Goal: Information Seeking & Learning: Learn about a topic

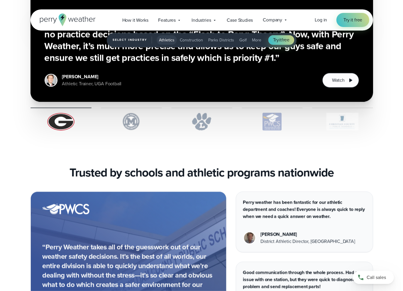
scroll to position [1466, 0]
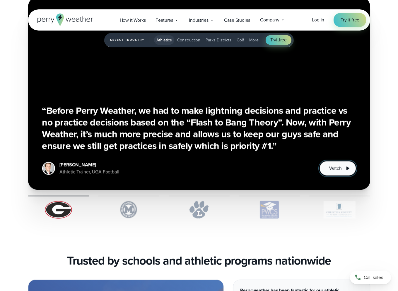
click at [343, 170] on button "Watch" at bounding box center [338, 168] width 36 height 15
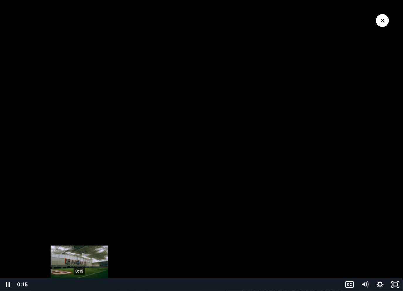
click at [79, 282] on div "0:15" at bounding box center [185, 284] width 305 height 13
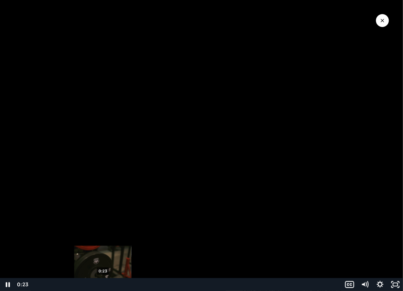
click at [103, 285] on div "0:23" at bounding box center [185, 284] width 305 height 13
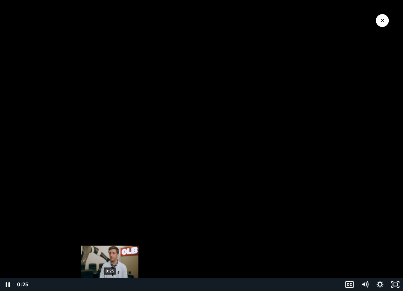
click at [110, 284] on div "0:25" at bounding box center [185, 284] width 305 height 13
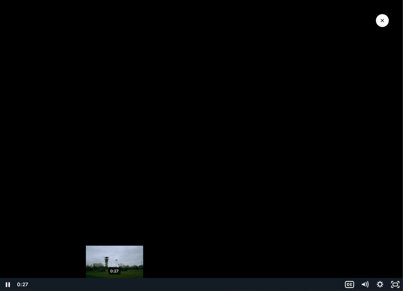
click at [115, 284] on div "0:27" at bounding box center [185, 284] width 305 height 13
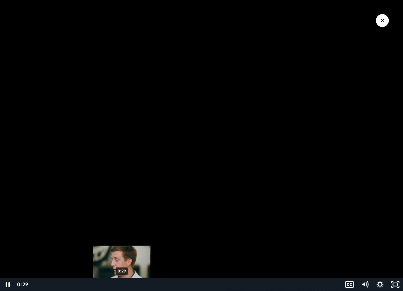
click at [122, 283] on div "0:29" at bounding box center [185, 284] width 305 height 13
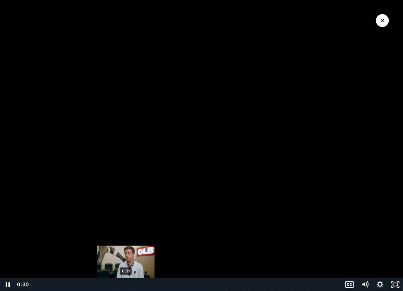
click at [126, 282] on div "0:31" at bounding box center [185, 284] width 305 height 13
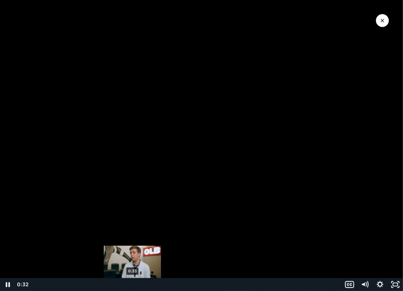
click at [133, 282] on div "0:33" at bounding box center [185, 284] width 305 height 13
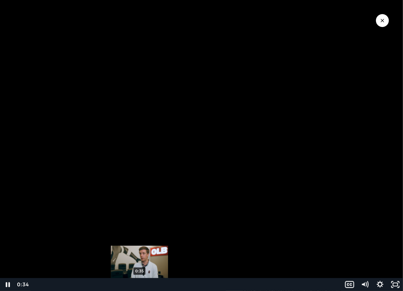
click at [140, 282] on div "0:35" at bounding box center [185, 284] width 305 height 13
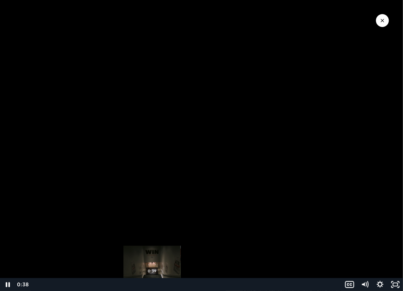
click at [152, 282] on div "0:39" at bounding box center [185, 284] width 305 height 13
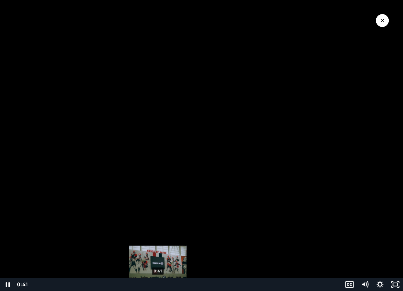
click at [158, 282] on div "0:41" at bounding box center [185, 284] width 305 height 13
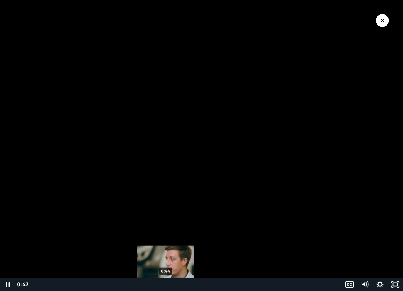
click at [166, 282] on div "0:44" at bounding box center [185, 284] width 305 height 13
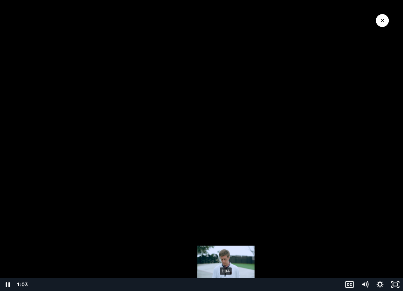
click at [226, 282] on div "1:04" at bounding box center [185, 284] width 305 height 13
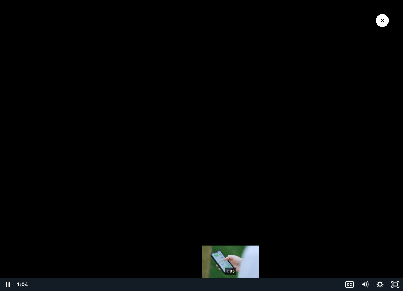
click at [232, 282] on div "1:05" at bounding box center [185, 284] width 305 height 13
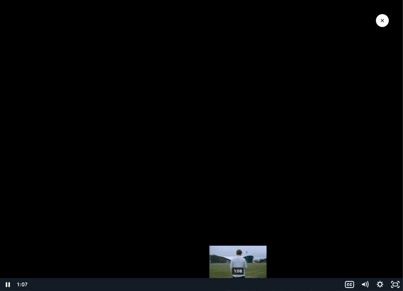
click at [238, 282] on div "1:08" at bounding box center [185, 284] width 305 height 13
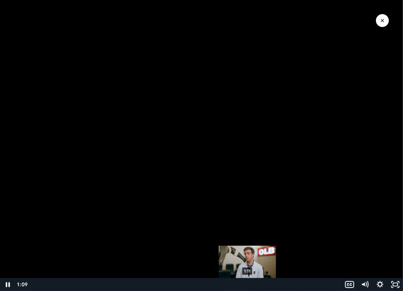
click at [247, 282] on div "1:11" at bounding box center [185, 284] width 305 height 13
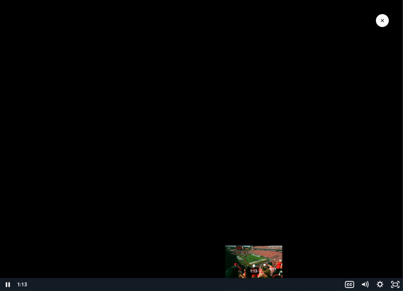
click at [254, 282] on div "1:13" at bounding box center [185, 284] width 305 height 13
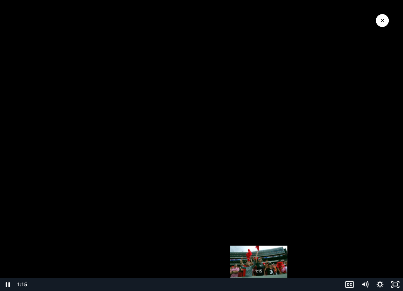
click at [259, 282] on div "1:15" at bounding box center [185, 284] width 305 height 13
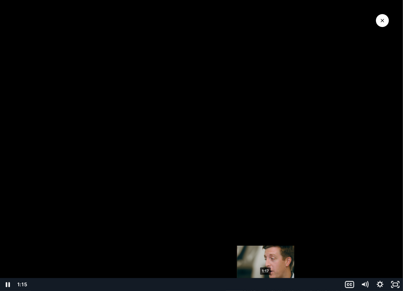
click at [266, 282] on div "1:17" at bounding box center [185, 284] width 305 height 13
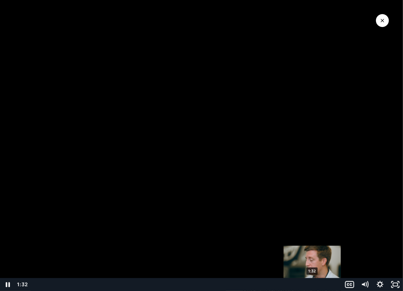
click at [313, 282] on div "1:32" at bounding box center [185, 284] width 305 height 13
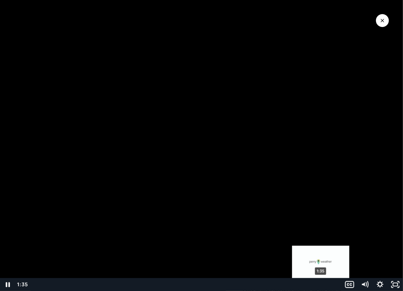
click at [321, 282] on div "1:35" at bounding box center [185, 284] width 305 height 13
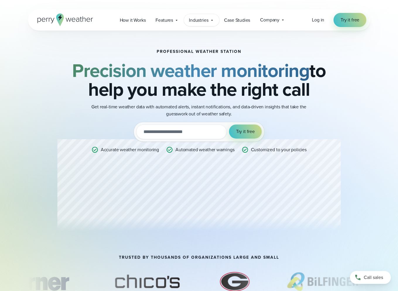
click at [203, 21] on span "Industries" at bounding box center [198, 20] width 19 height 7
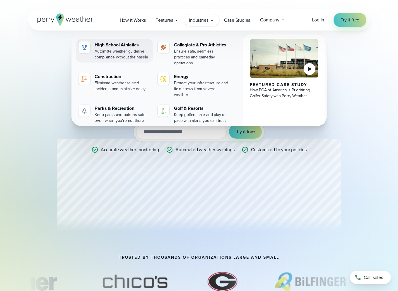
click at [118, 45] on div "High School Athletics" at bounding box center [123, 44] width 56 height 7
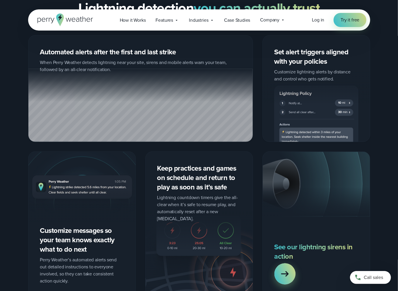
scroll to position [498, 0]
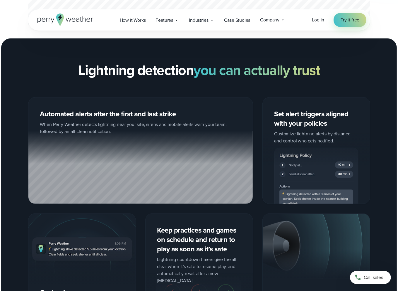
click at [46, 18] on icon at bounding box center [66, 19] width 56 height 13
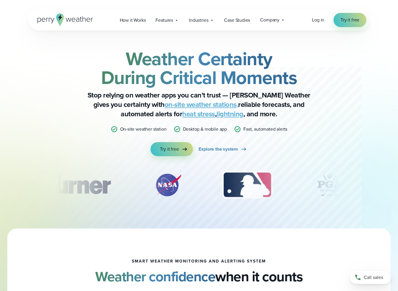
click at [165, 105] on link "on-site weather stations," at bounding box center [202, 104] width 74 height 11
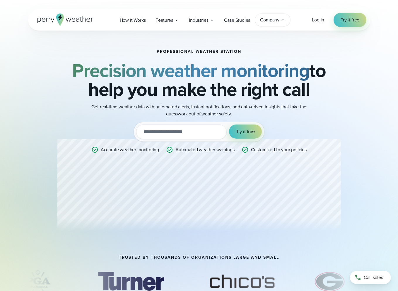
click at [269, 22] on span "Company" at bounding box center [269, 19] width 19 height 7
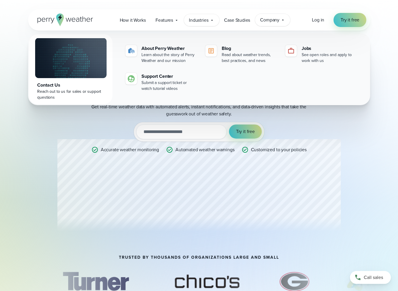
click at [201, 23] on span "Industries" at bounding box center [198, 20] width 19 height 7
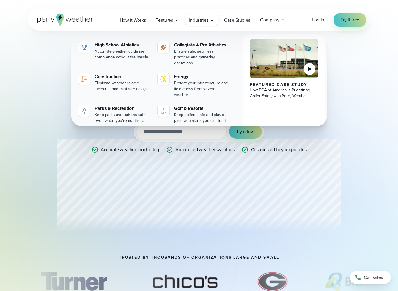
click at [312, 173] on div "Professional Weather Station Precision weather monitoring to help you make the …" at bounding box center [199, 142] width 284 height 187
